Goal: Task Accomplishment & Management: Manage account settings

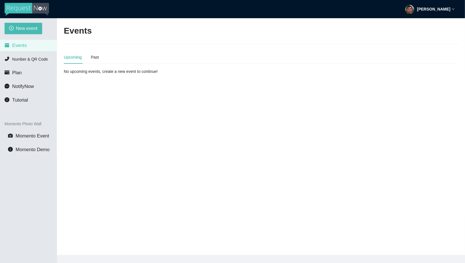
click at [425, 11] on div "Matt Auerbach" at bounding box center [430, 9] width 50 height 18
click at [419, 24] on span "Profile" at bounding box center [432, 25] width 38 height 6
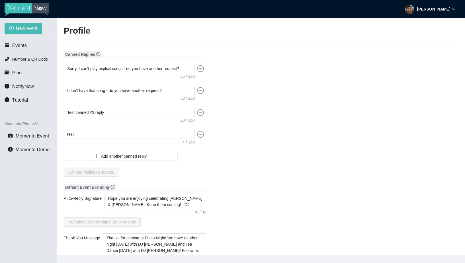
type input "DJ"
type input "Spinz"
type input "RequestNow"
type input "DJ"
type input "contact@requestnow.io"
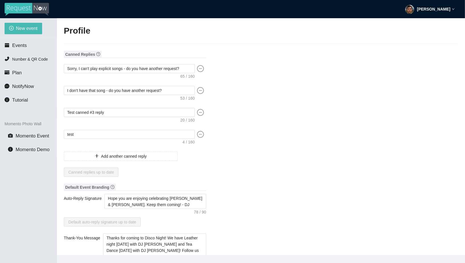
type input "https://instagram.com/requestnowapp"
